Goal: Submit feedback/report problem: Submit feedback/report problem

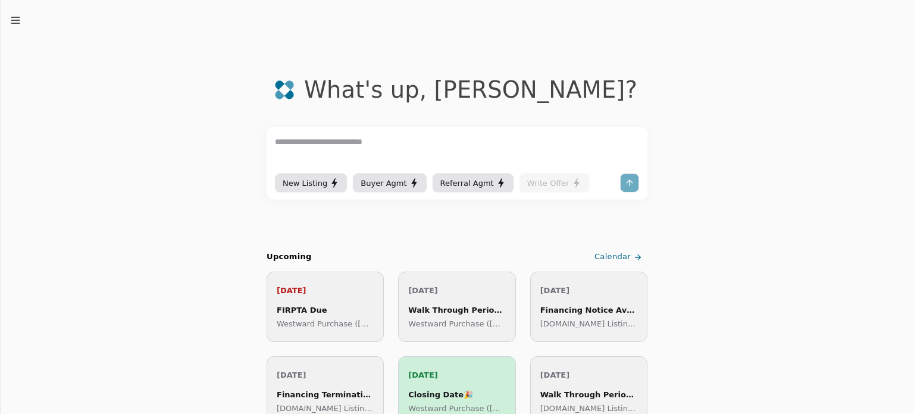
click at [19, 20] on line "button" at bounding box center [15, 20] width 8 height 0
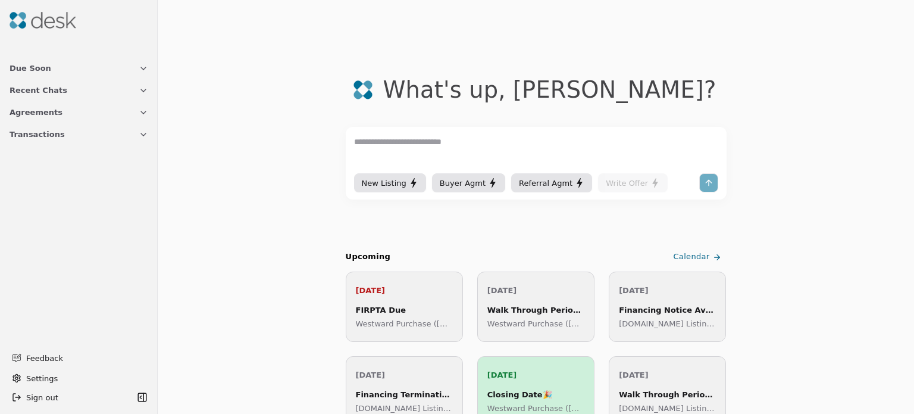
click at [79, 132] on button "Transactions" at bounding box center [78, 134] width 153 height 22
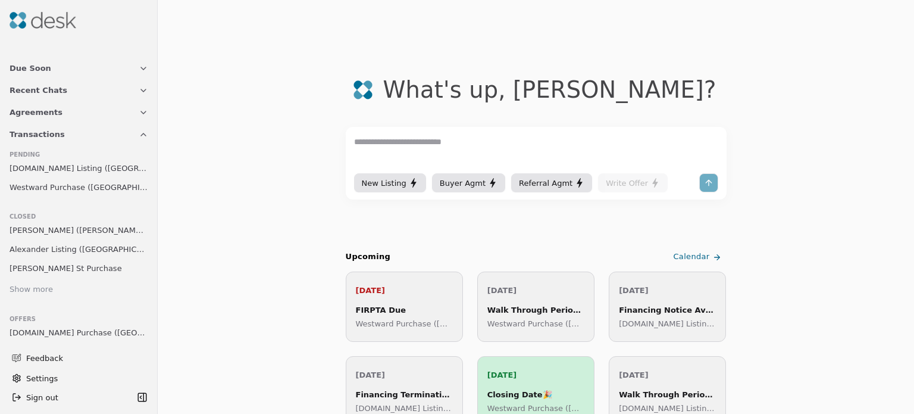
click at [63, 183] on span "Westward Purchase ([GEOGRAPHIC_DATA])" at bounding box center [79, 187] width 139 height 13
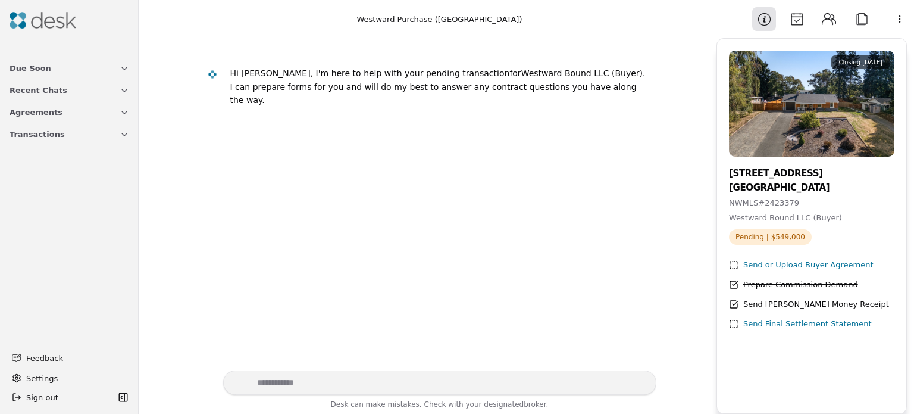
click at [40, 352] on span "Feedback" at bounding box center [74, 358] width 96 height 13
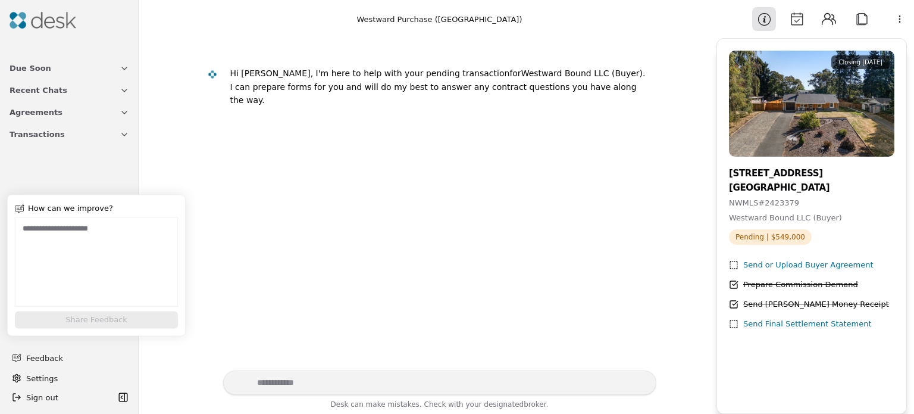
click at [67, 230] on textarea at bounding box center [96, 261] width 163 height 89
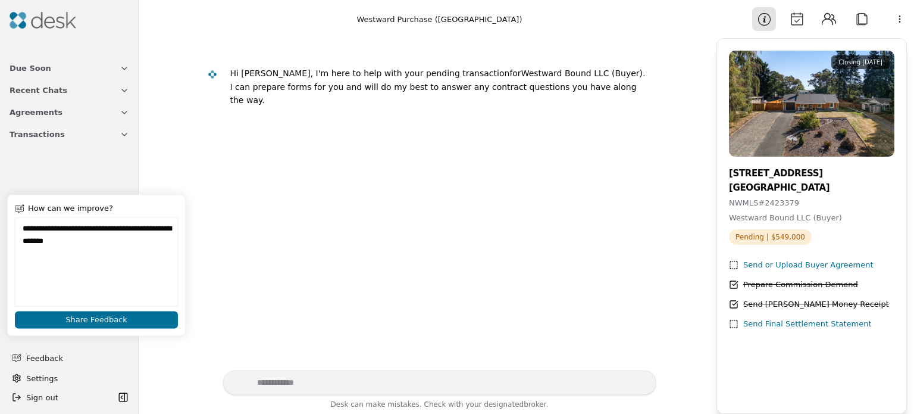
type textarea "**********"
click at [82, 320] on button "Share Feedback" at bounding box center [96, 319] width 163 height 17
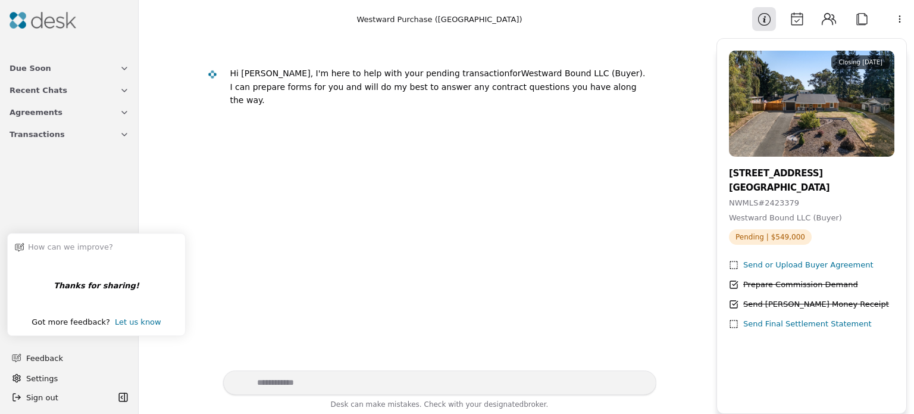
click at [813, 322] on div "Send Final Settlement Statement" at bounding box center [808, 324] width 129 height 13
